Goal: Task Accomplishment & Management: Manage account settings

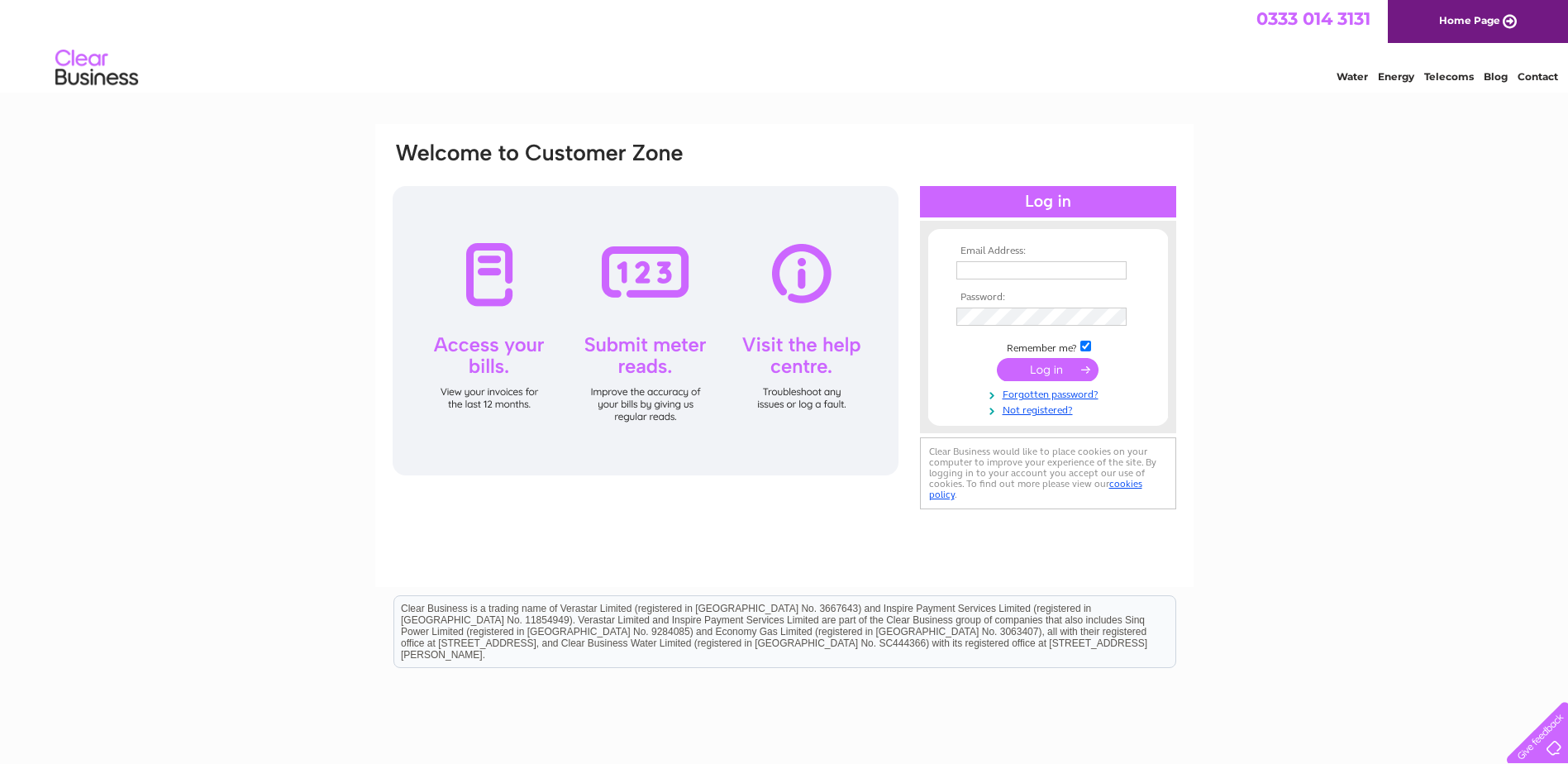
type input "cartuning@btconnect.com"
click at [1042, 369] on input "submit" at bounding box center [1048, 369] width 101 height 23
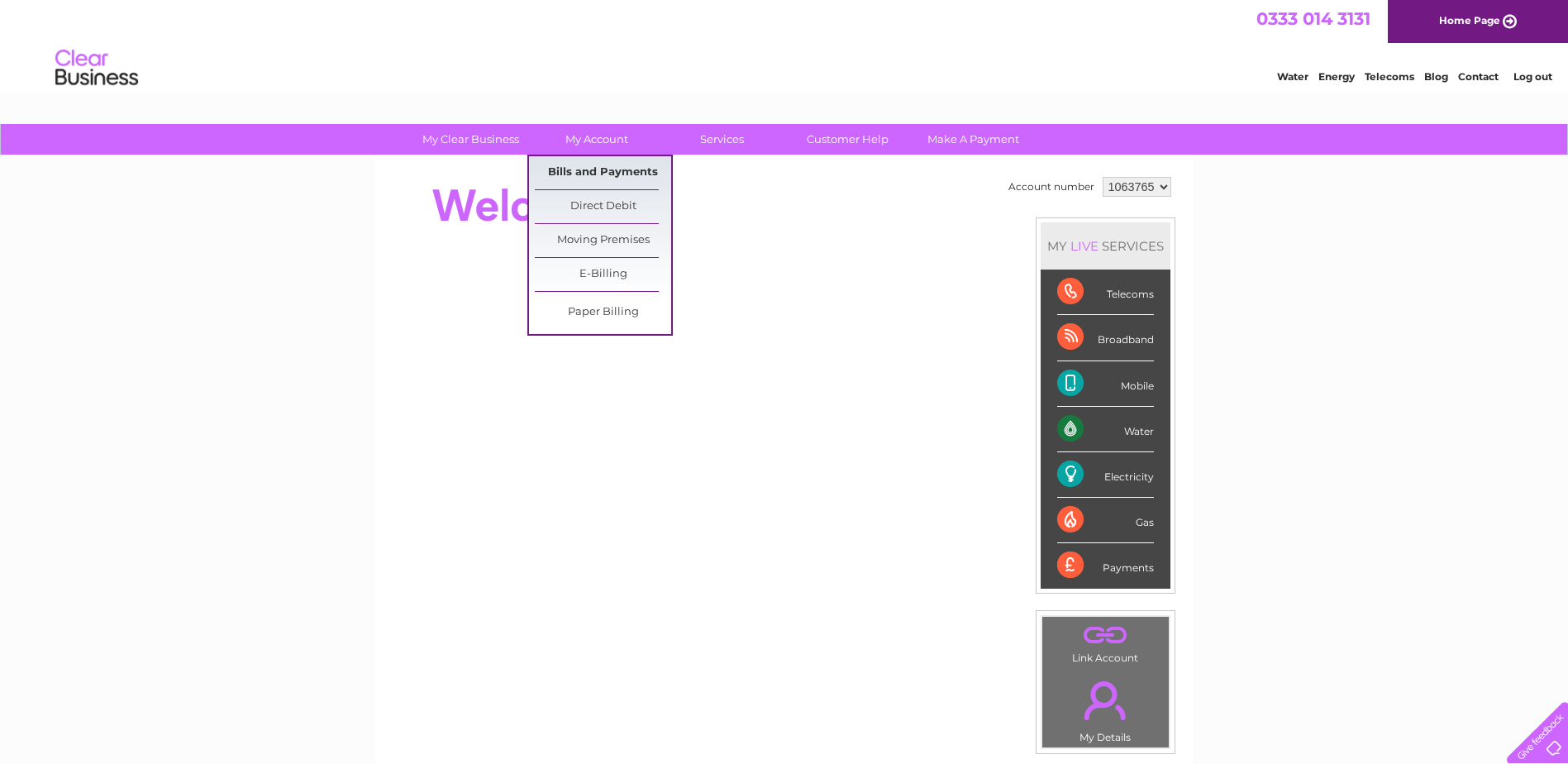
click at [606, 165] on link "Bills and Payments" at bounding box center [602, 173] width 136 height 33
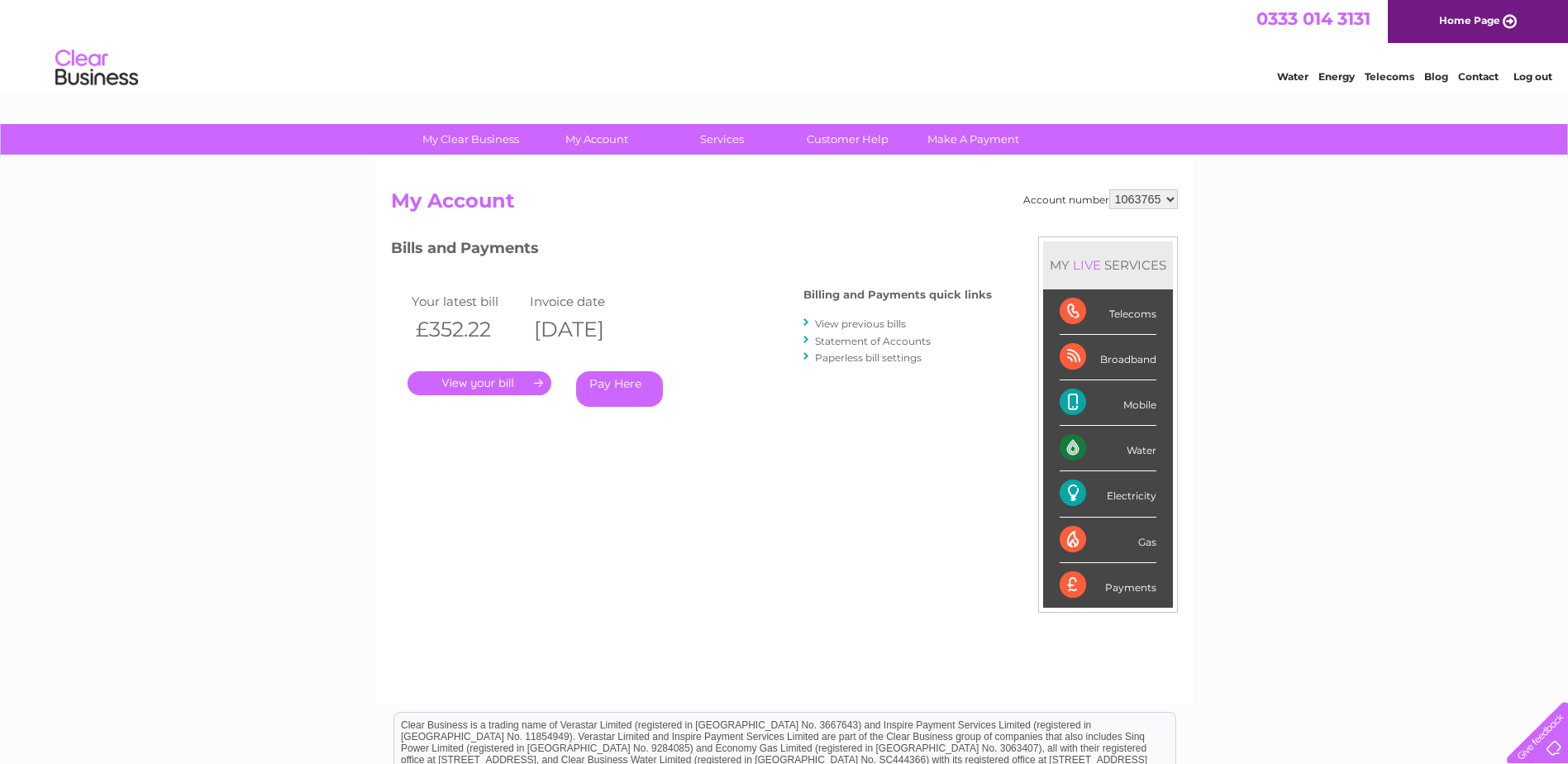
click at [487, 374] on link "." at bounding box center [479, 382] width 144 height 24
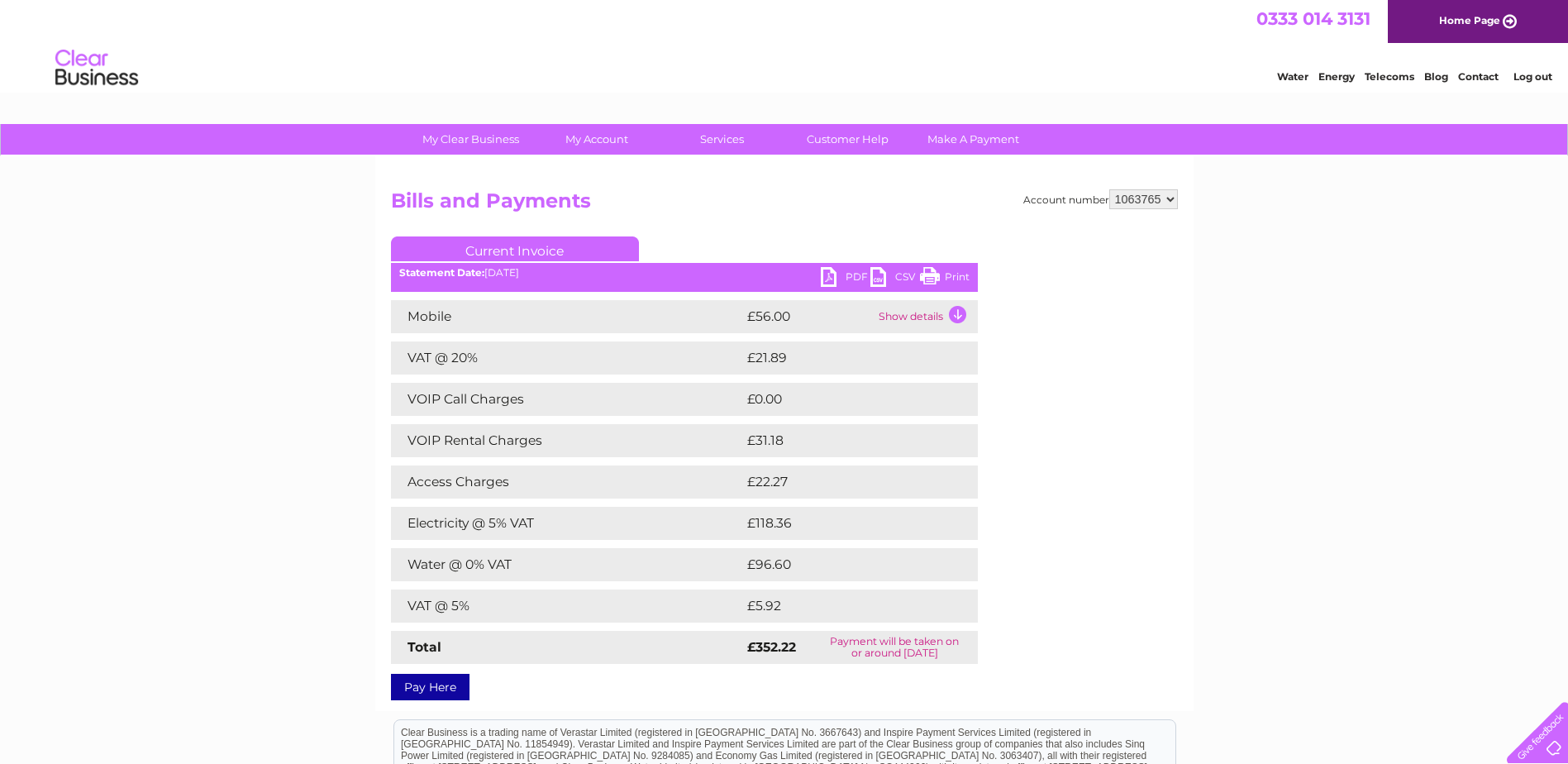
click at [836, 273] on link "PDF" at bounding box center [846, 278] width 50 height 24
